Goal: Information Seeking & Learning: Learn about a topic

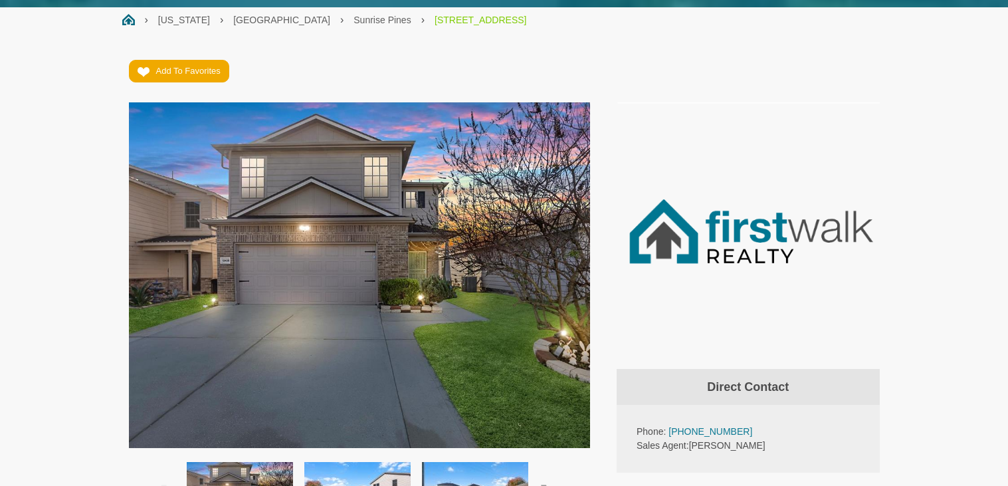
scroll to position [294, 0]
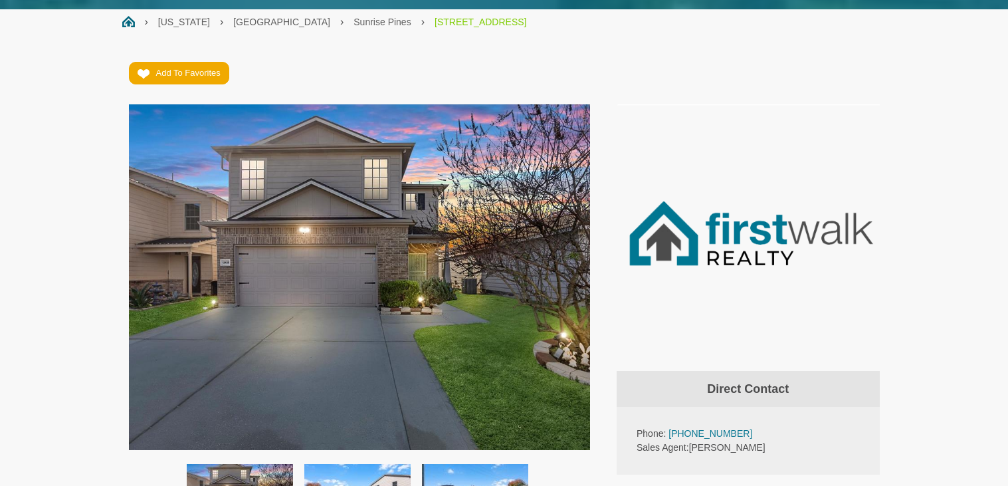
click at [320, 138] on img at bounding box center [360, 277] width 462 height 346
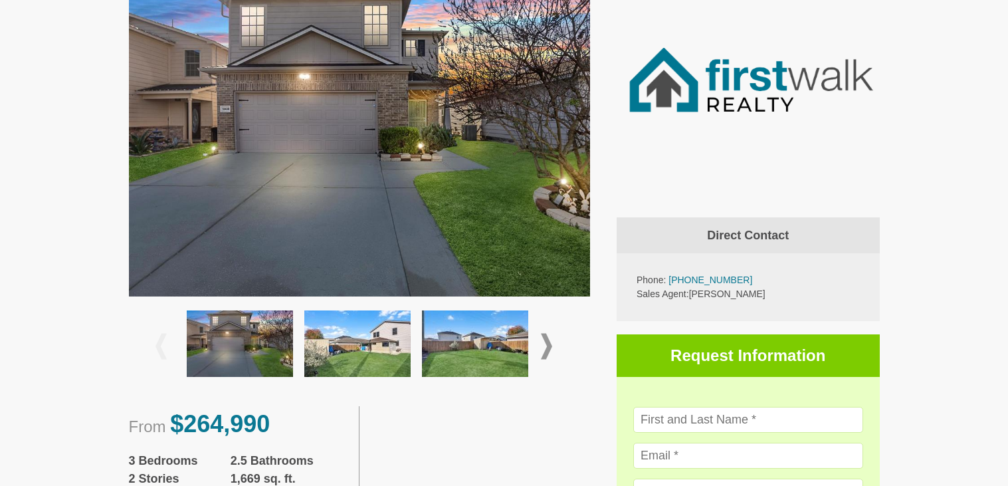
scroll to position [463, 0]
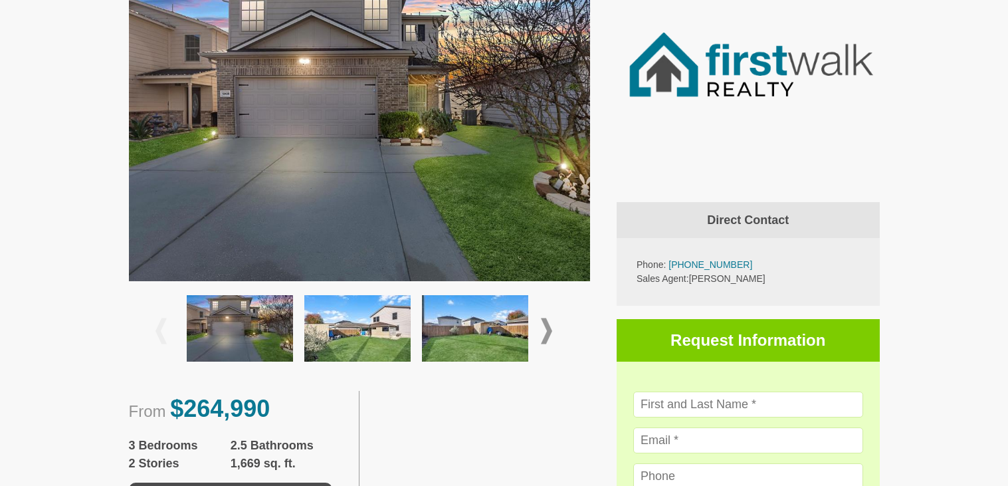
click at [549, 341] on span at bounding box center [546, 331] width 11 height 26
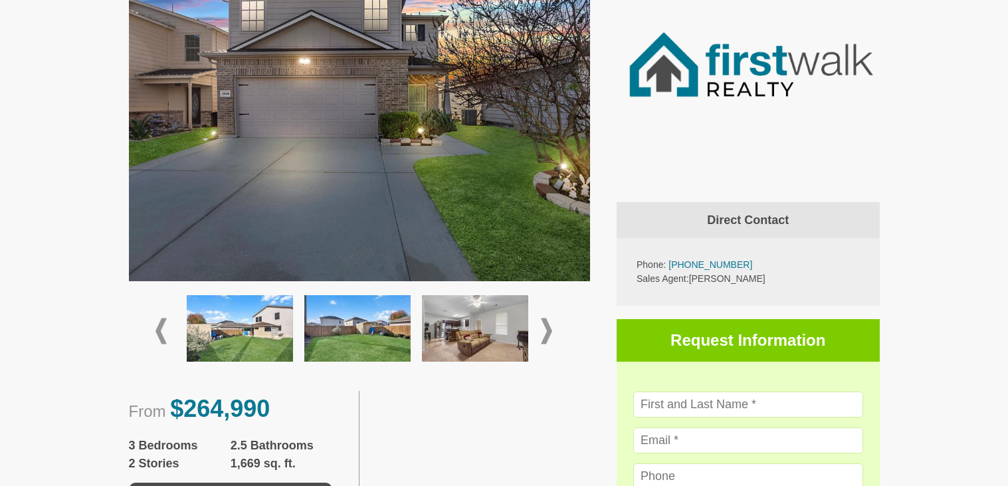
click at [549, 341] on span at bounding box center [546, 331] width 11 height 26
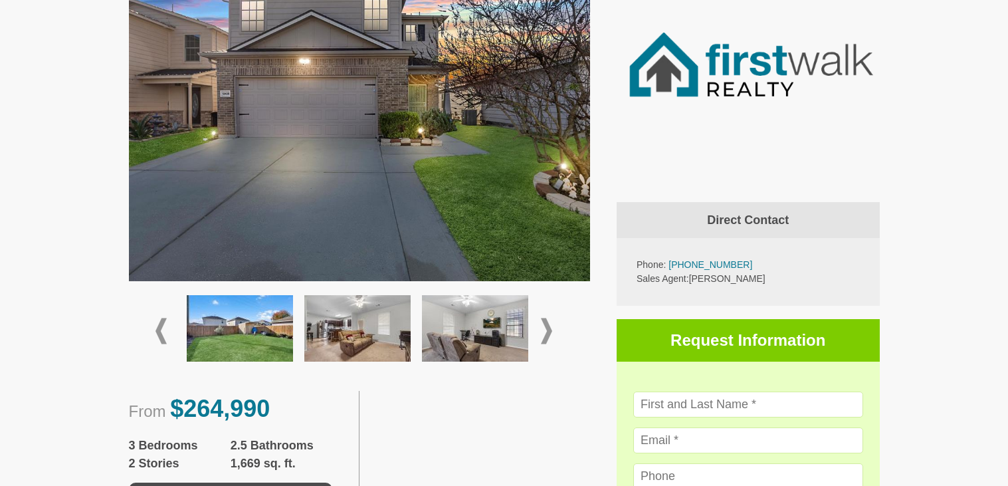
click at [397, 340] on img at bounding box center [357, 328] width 106 height 66
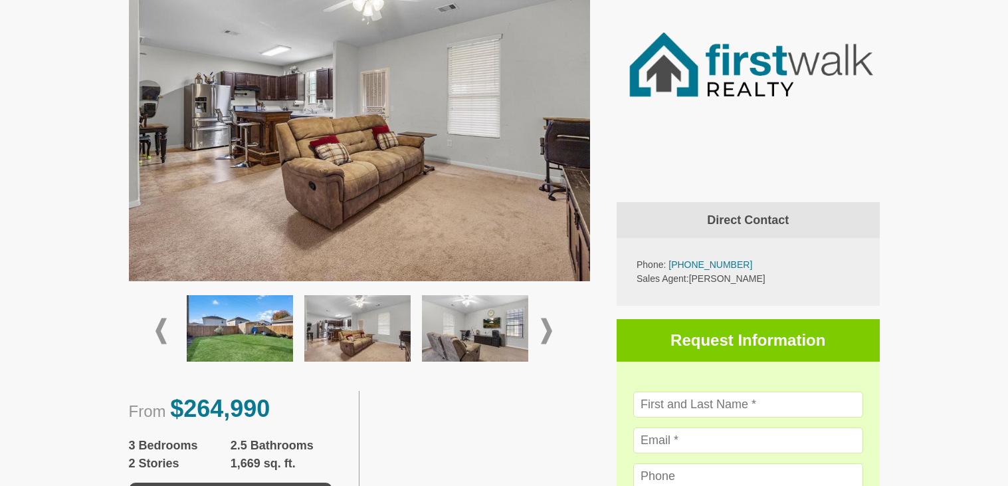
click at [535, 324] on div at bounding box center [478, 331] width 118 height 78
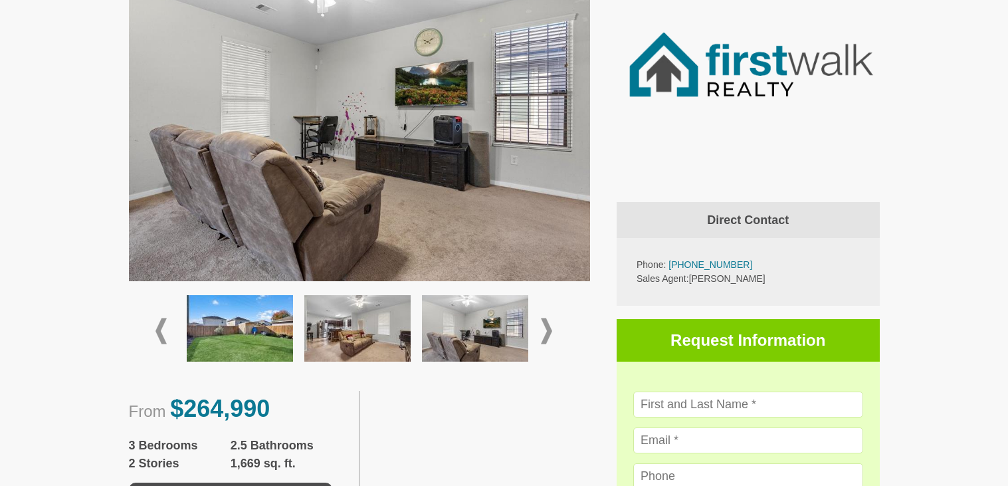
click at [535, 324] on div at bounding box center [478, 331] width 118 height 78
click at [538, 324] on div at bounding box center [359, 331] width 408 height 78
click at [542, 325] on span at bounding box center [546, 331] width 11 height 26
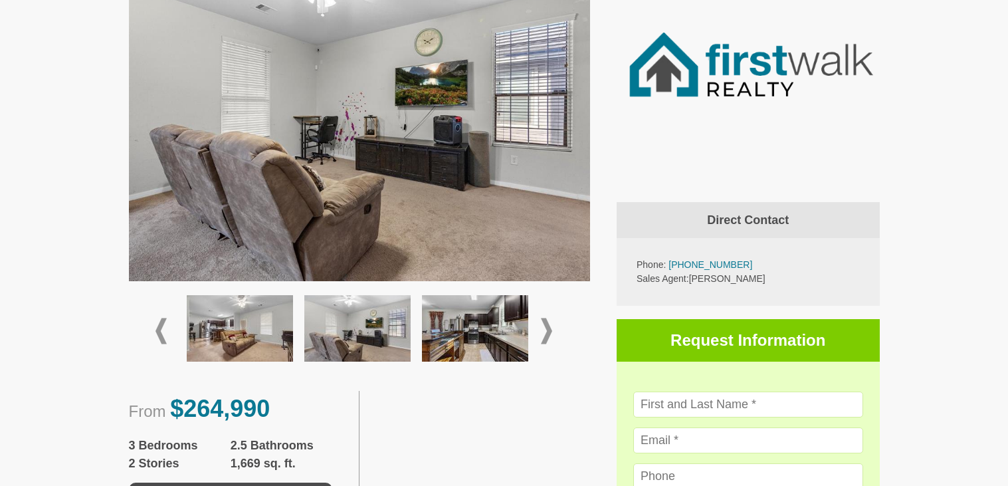
click at [502, 336] on img at bounding box center [475, 328] width 106 height 66
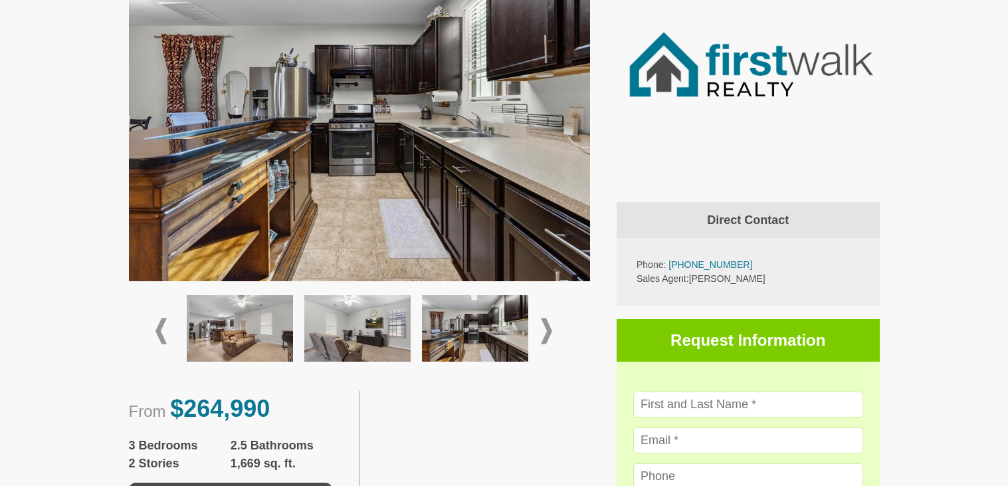
click at [546, 330] on span at bounding box center [546, 331] width 11 height 26
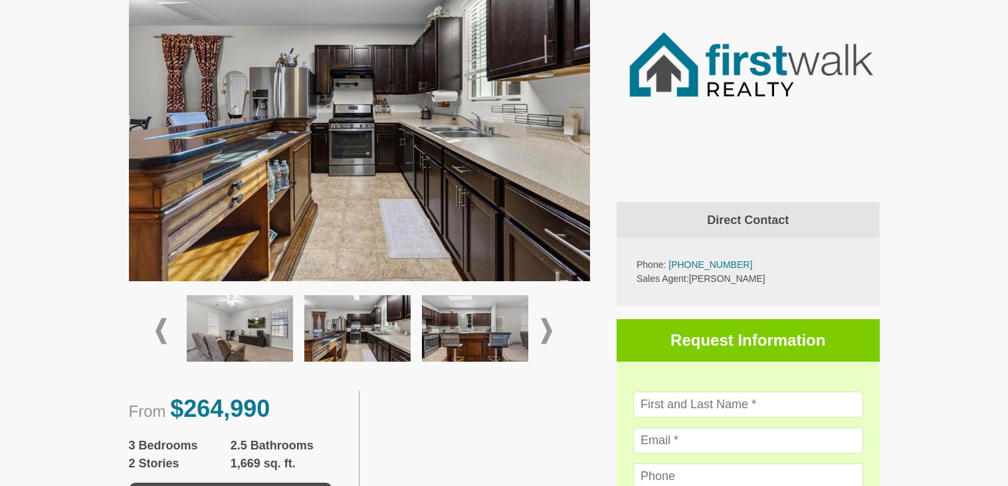
click at [536, 334] on div at bounding box center [595, 331] width 118 height 78
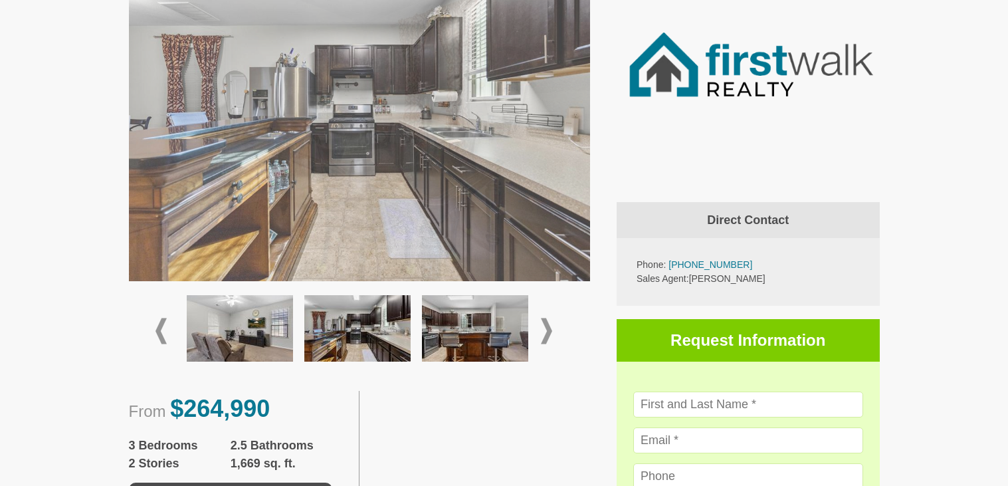
click at [536, 334] on div at bounding box center [595, 331] width 118 height 78
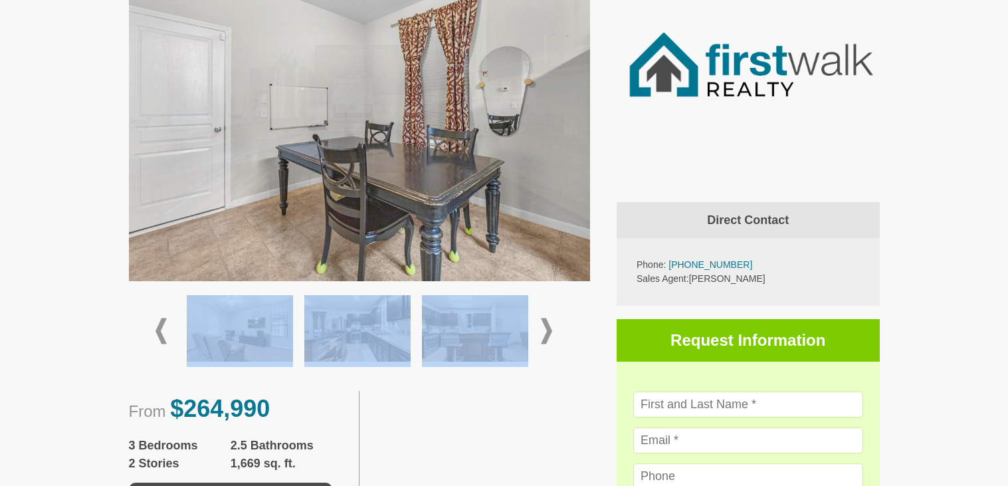
click at [537, 332] on div at bounding box center [359, 331] width 408 height 78
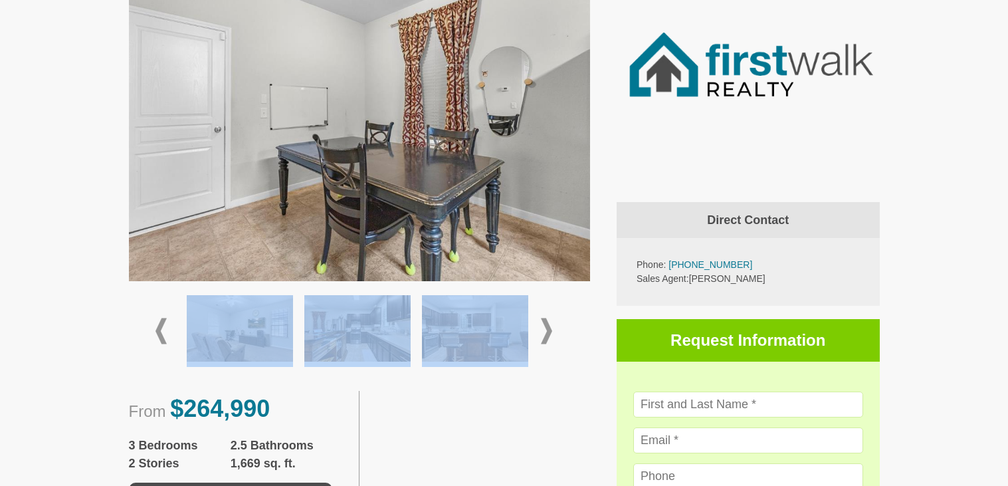
click at [546, 331] on span at bounding box center [546, 331] width 11 height 26
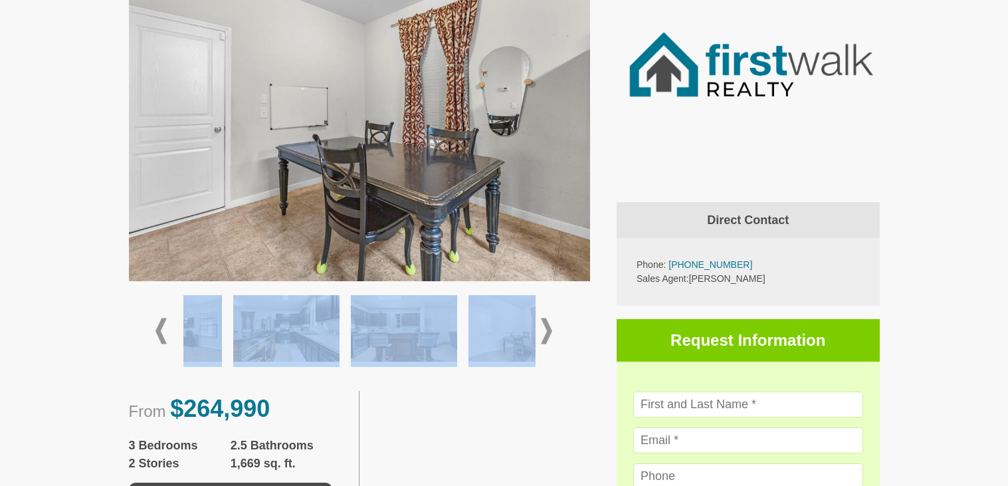
click at [546, 331] on span at bounding box center [546, 331] width 11 height 26
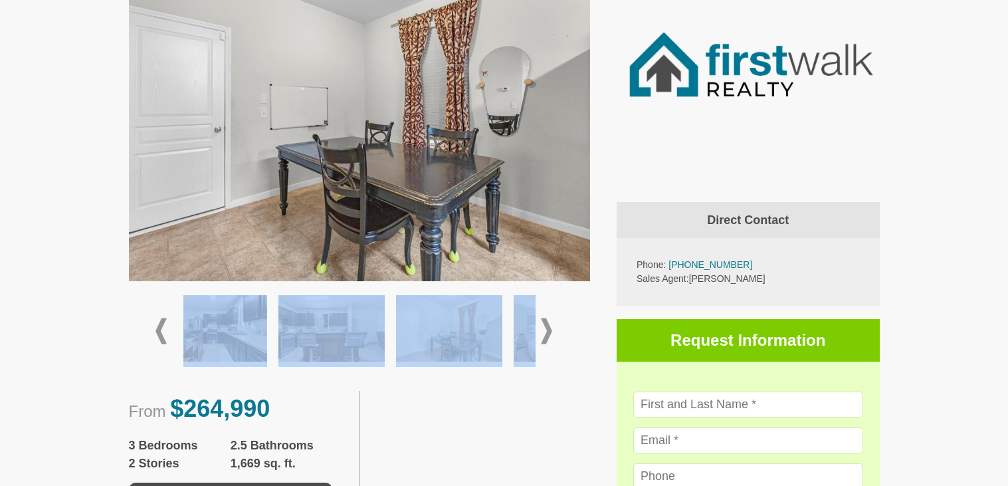
click at [546, 331] on span at bounding box center [546, 331] width 11 height 26
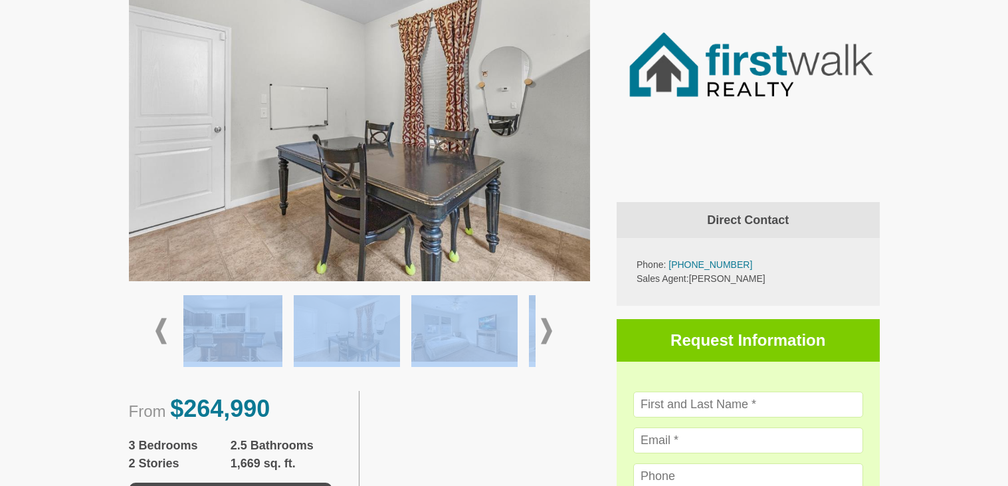
click at [546, 331] on span at bounding box center [546, 331] width 11 height 26
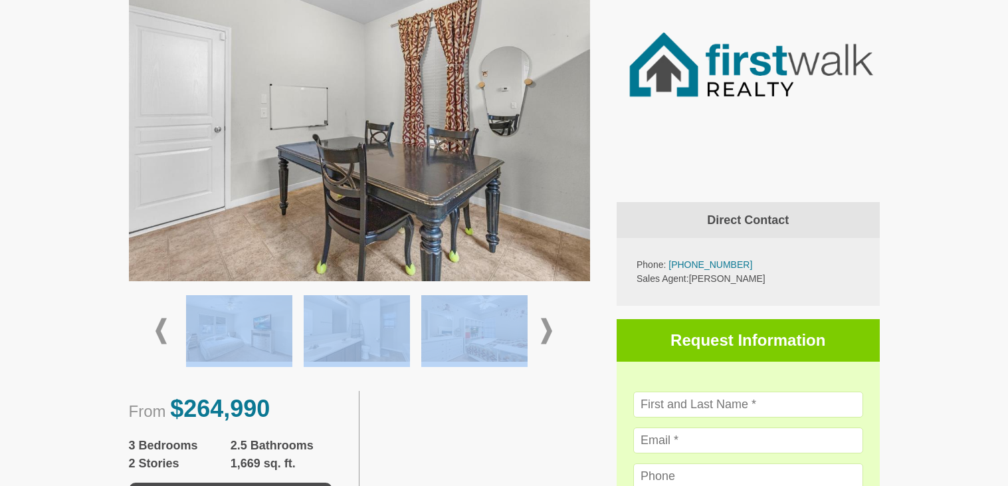
click at [546, 331] on span at bounding box center [546, 331] width 11 height 26
click at [390, 318] on img at bounding box center [357, 328] width 106 height 66
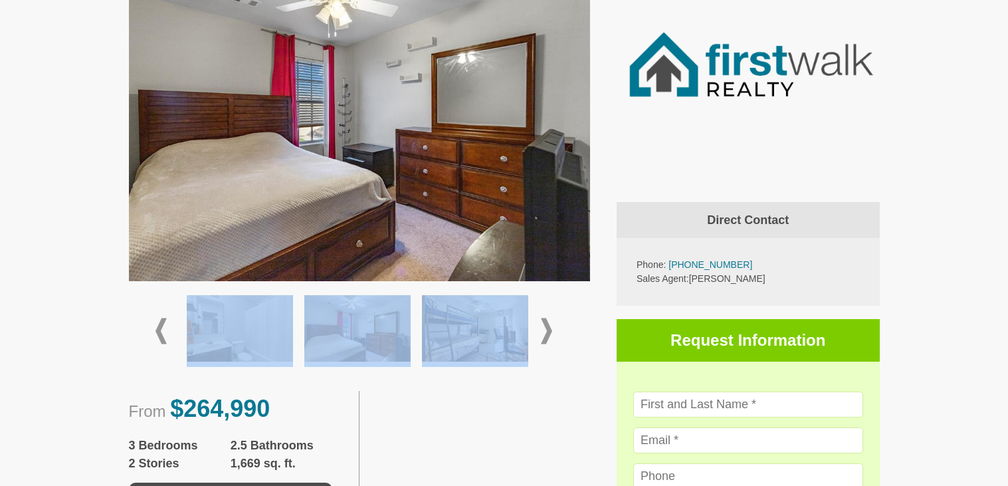
click at [479, 298] on img at bounding box center [475, 328] width 106 height 66
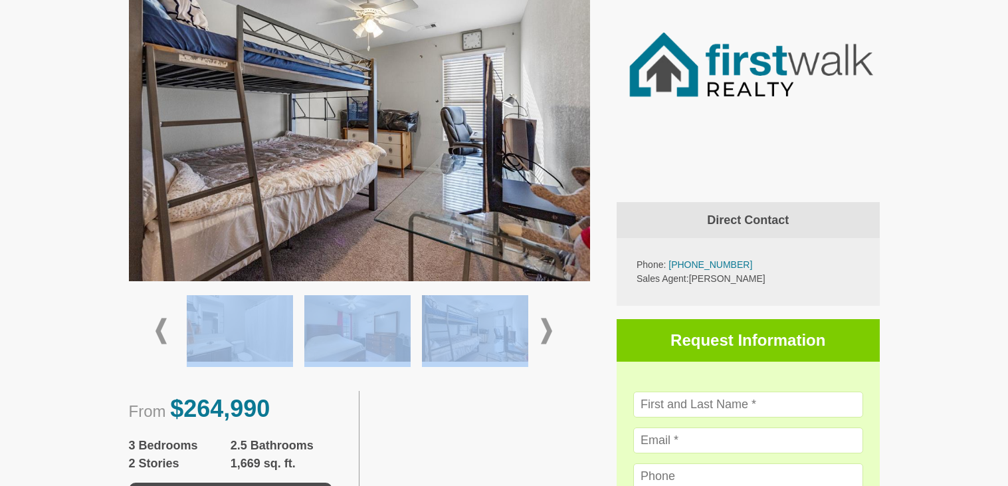
click at [547, 324] on span at bounding box center [546, 331] width 11 height 26
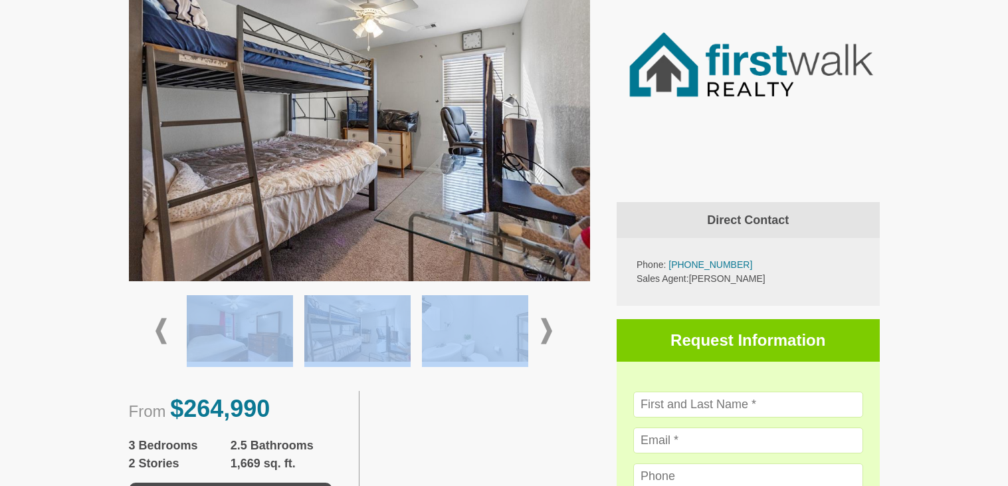
click at [547, 324] on span at bounding box center [546, 331] width 11 height 26
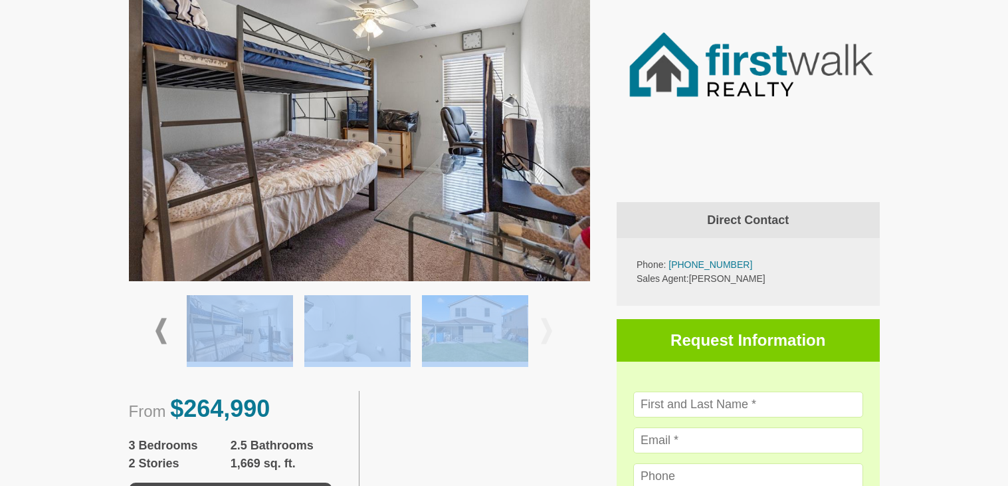
click at [498, 314] on img at bounding box center [475, 328] width 106 height 66
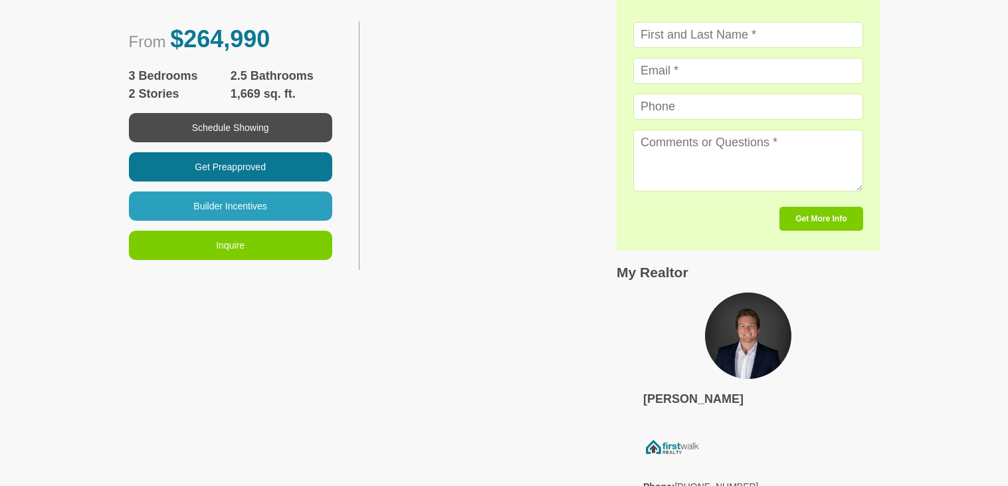
scroll to position [0, 0]
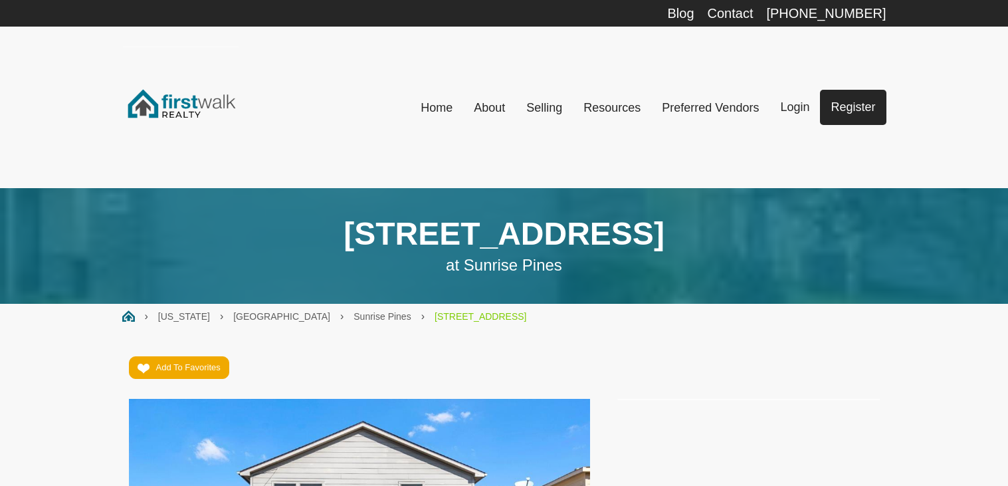
click at [447, 102] on link "Home" at bounding box center [436, 107] width 53 height 29
click at [417, 111] on link "Home" at bounding box center [436, 107] width 53 height 29
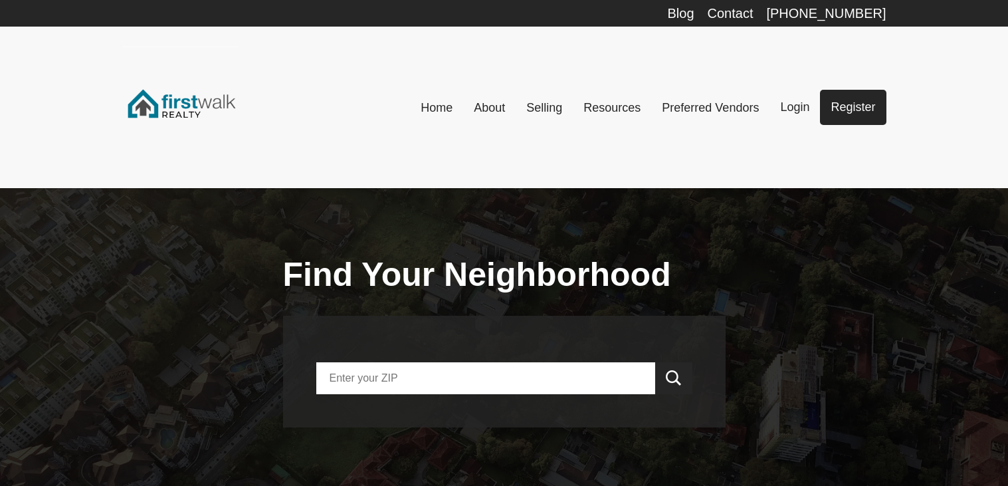
click at [409, 365] on input "text" at bounding box center [485, 378] width 339 height 32
click at [409, 365] on input "7" at bounding box center [485, 378] width 339 height 32
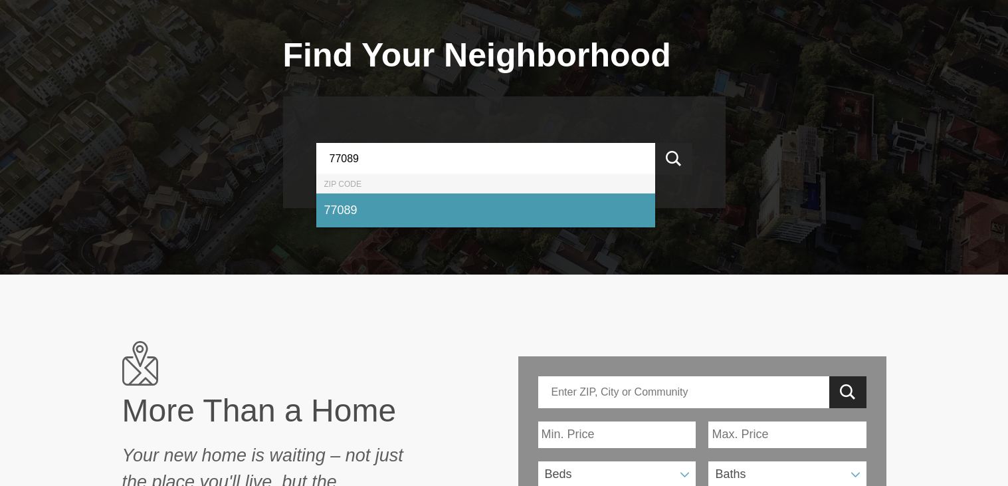
scroll to position [212, 0]
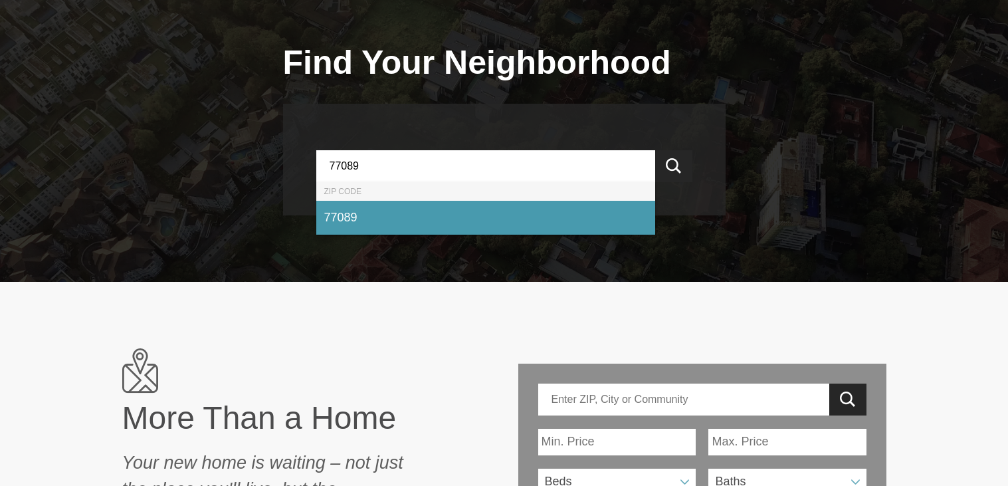
click at [530, 231] on div "77089" at bounding box center [485, 218] width 339 height 34
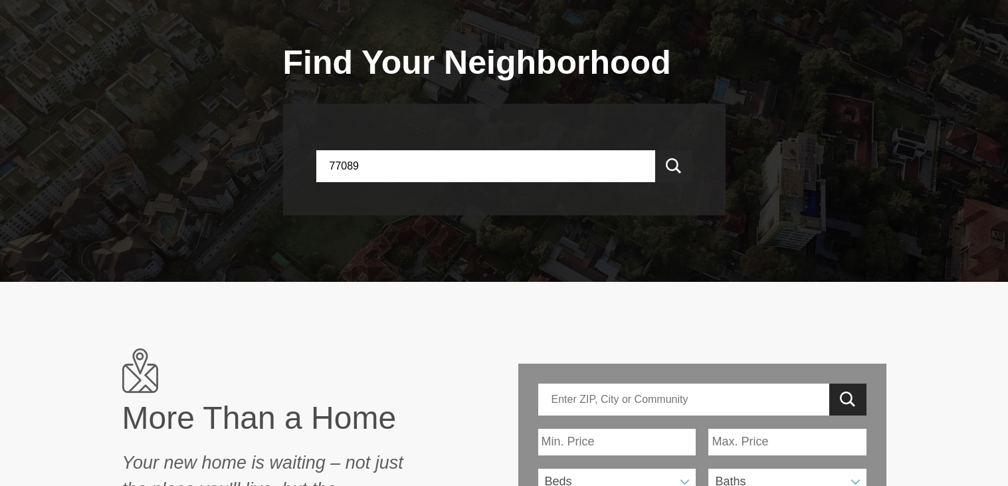
type input "77089"
click at [668, 160] on span "submit" at bounding box center [674, 166] width 16 height 16
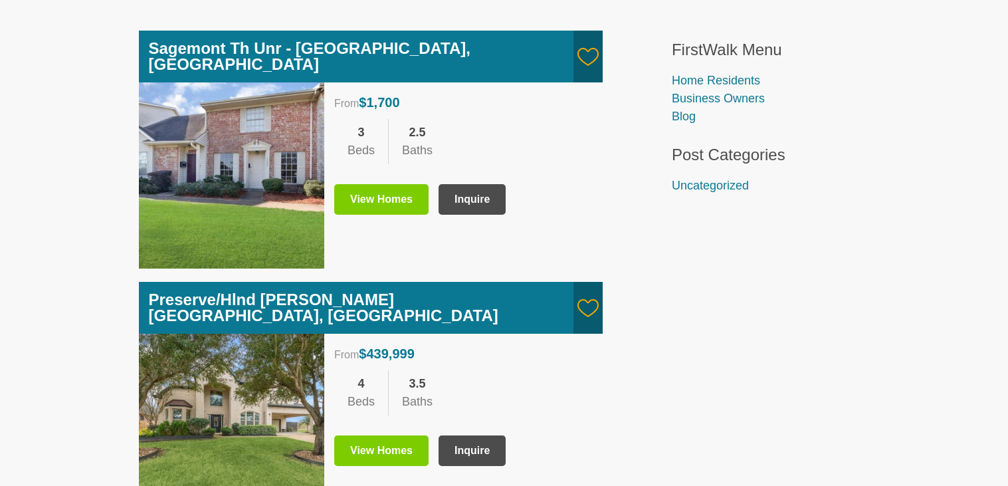
scroll to position [464, 0]
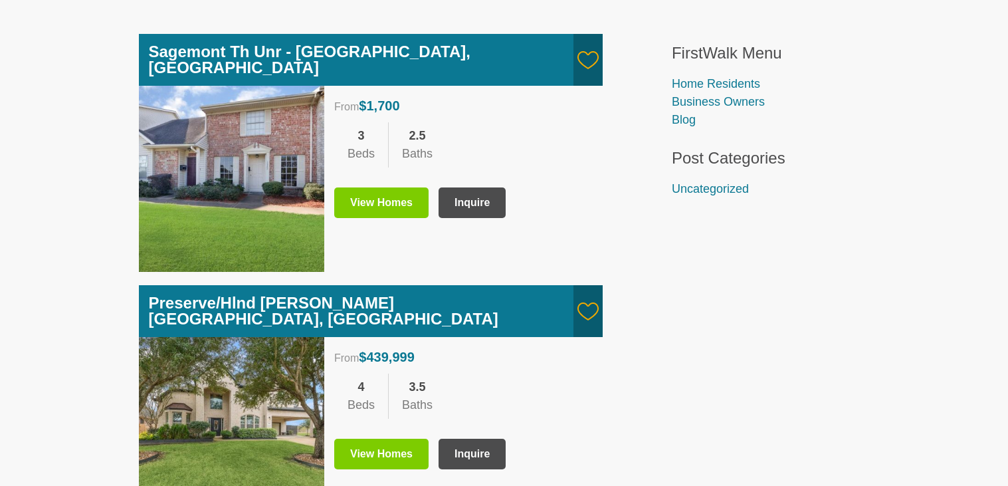
click at [373, 187] on link "View Homes" at bounding box center [381, 202] width 94 height 31
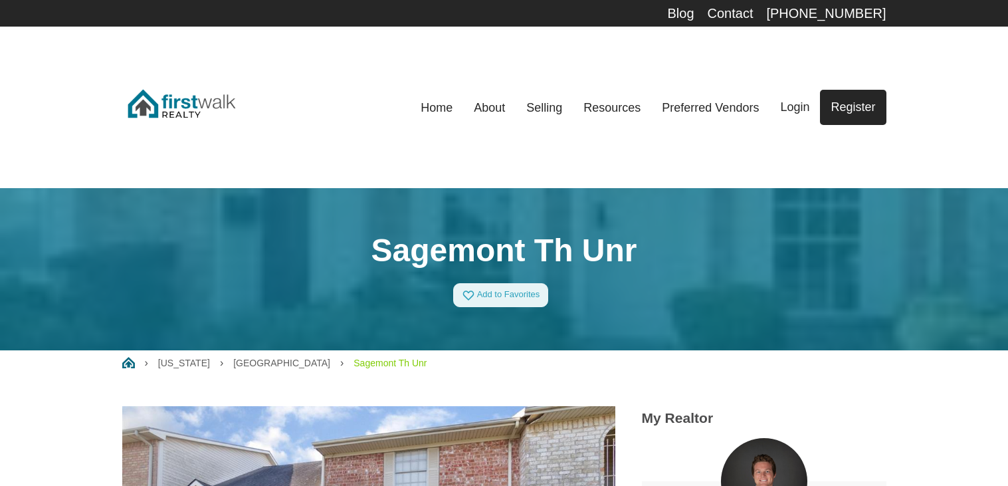
click at [432, 106] on link "Home" at bounding box center [436, 107] width 53 height 29
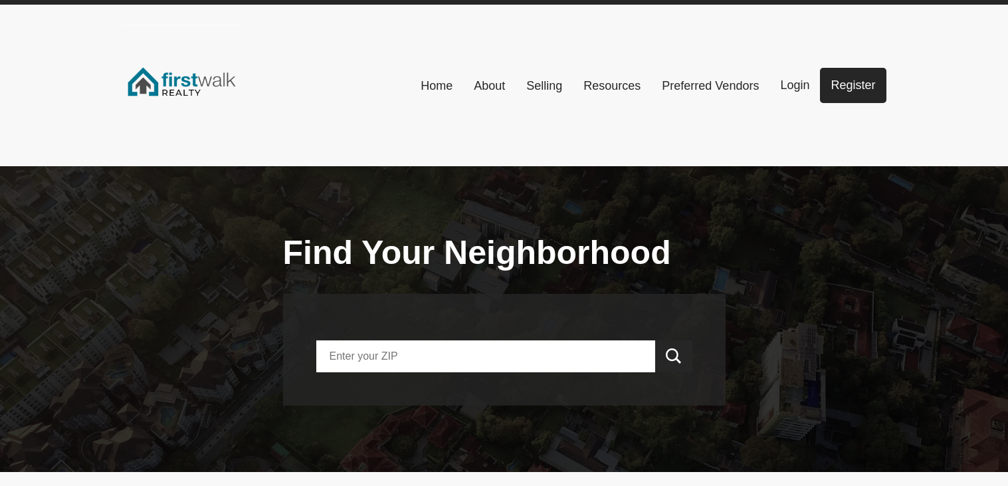
scroll to position [25, 0]
